Goal: Task Accomplishment & Management: Manage account settings

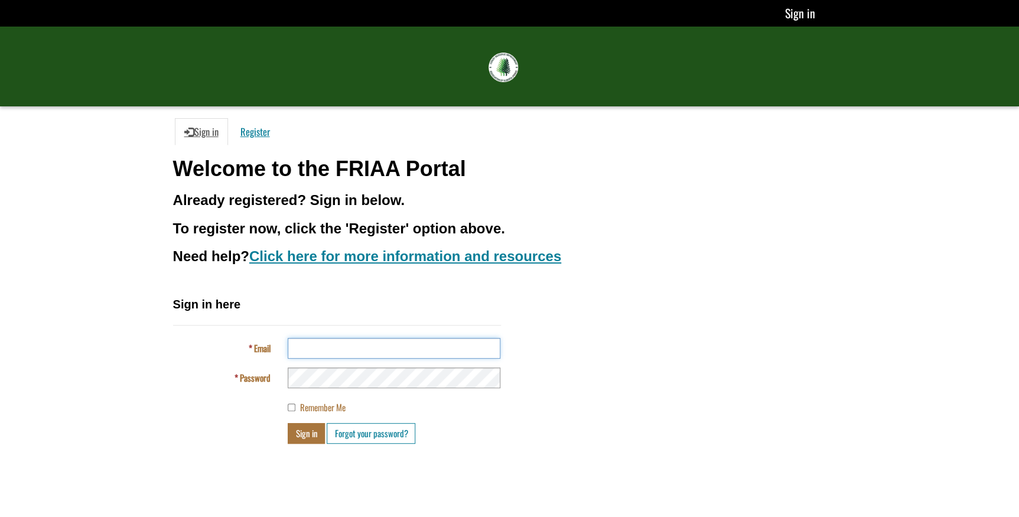
click at [344, 350] on input "Email" at bounding box center [394, 348] width 213 height 21
type input "**********"
click at [288, 423] on button "Sign in" at bounding box center [306, 433] width 37 height 21
